Goal: Navigation & Orientation: Find specific page/section

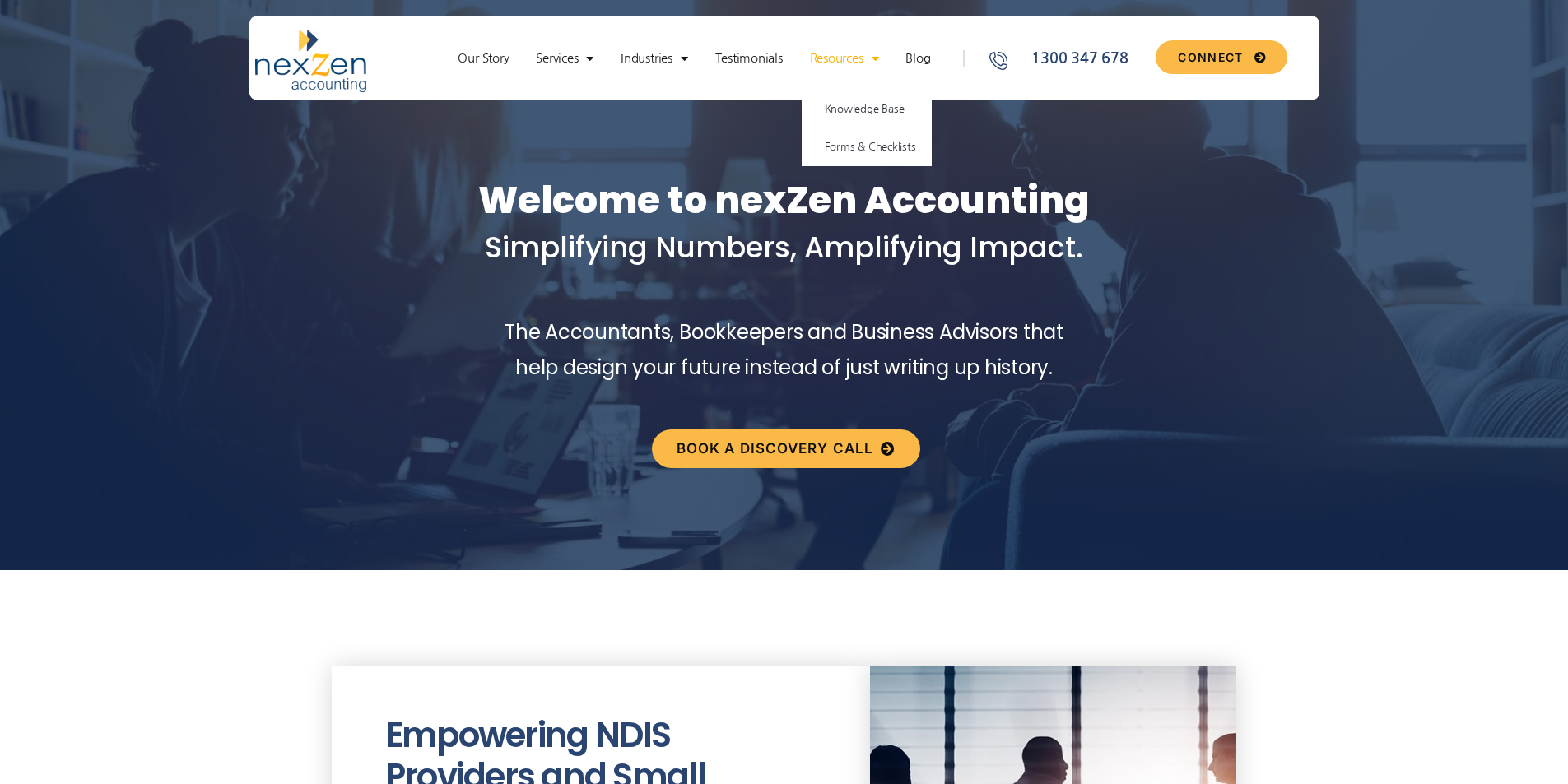
click at [873, 59] on span "Menu" at bounding box center [871, 59] width 15 height 29
click at [879, 61] on span "Menu" at bounding box center [871, 59] width 15 height 29
click at [883, 138] on link "Forms & Checklists" at bounding box center [867, 147] width 131 height 37
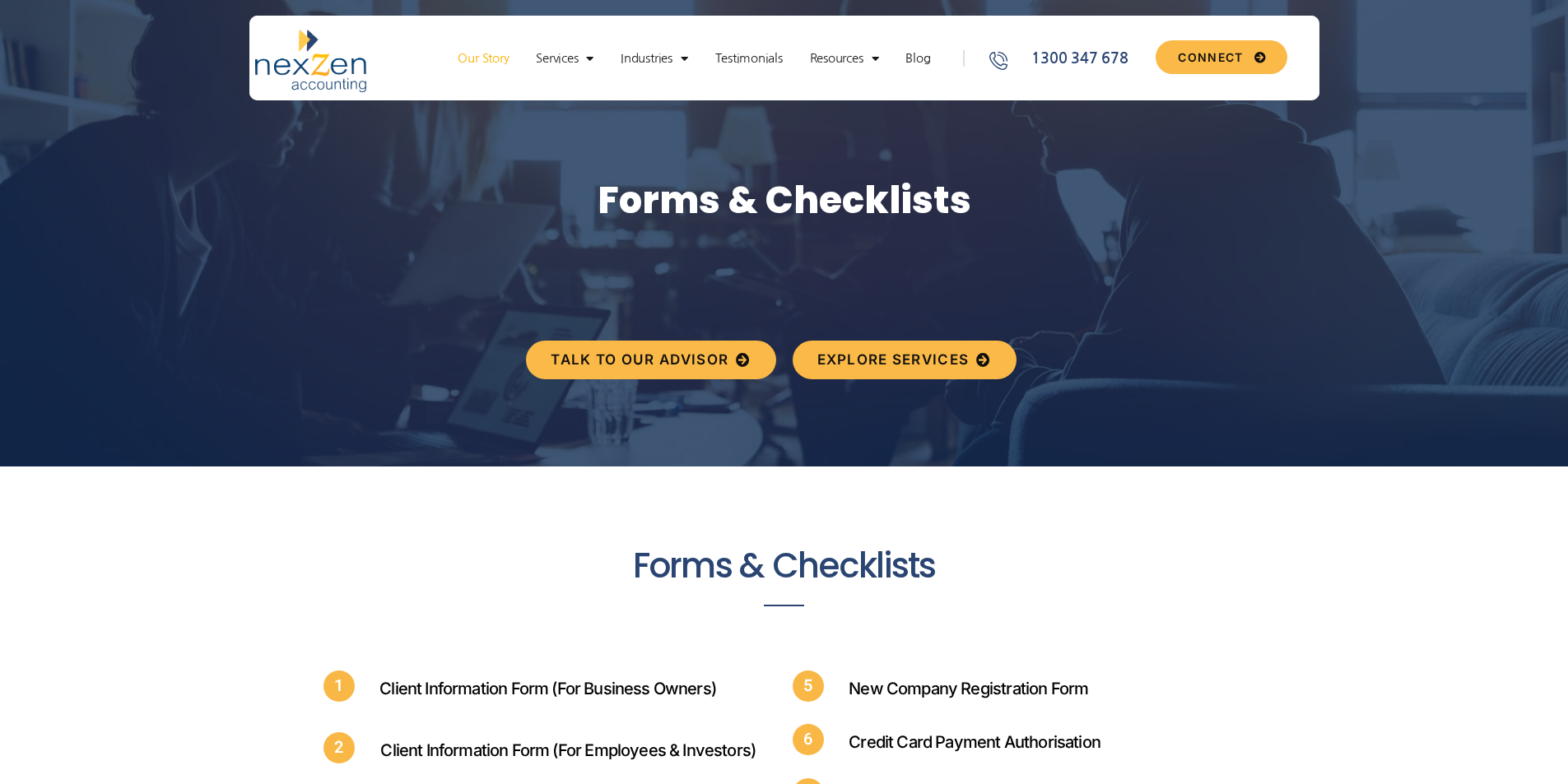
click at [465, 51] on link "Our Story" at bounding box center [483, 58] width 67 height 16
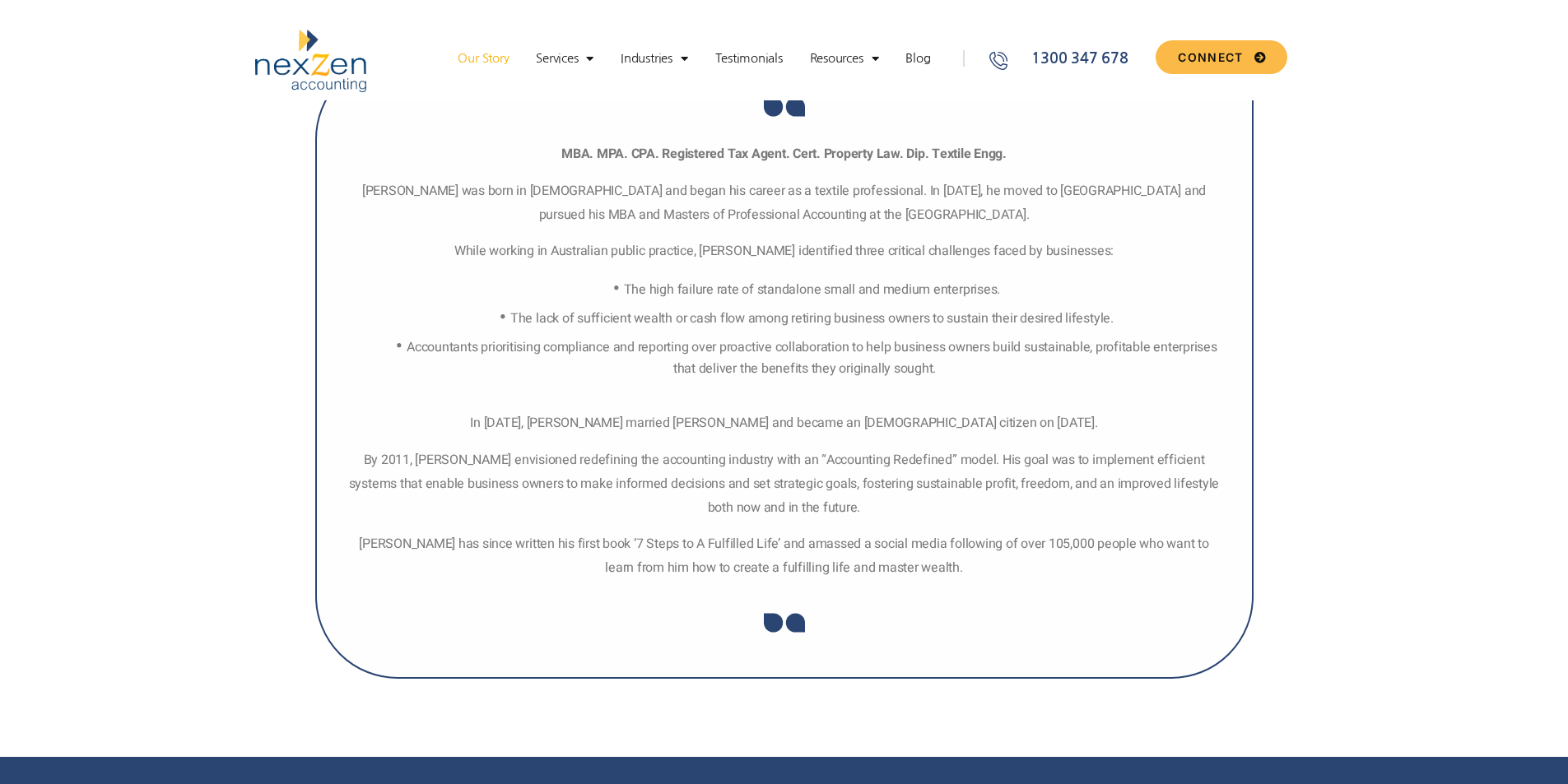
scroll to position [1501, 0]
